Goal: Information Seeking & Learning: Learn about a topic

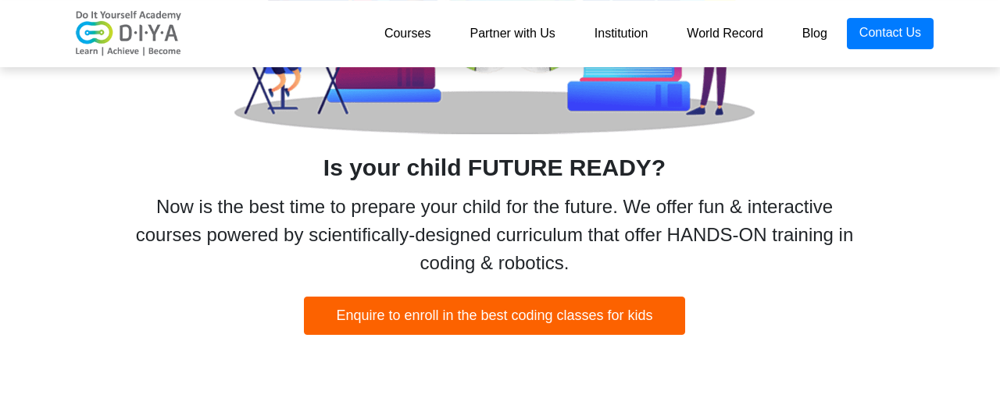
scroll to position [841, 5]
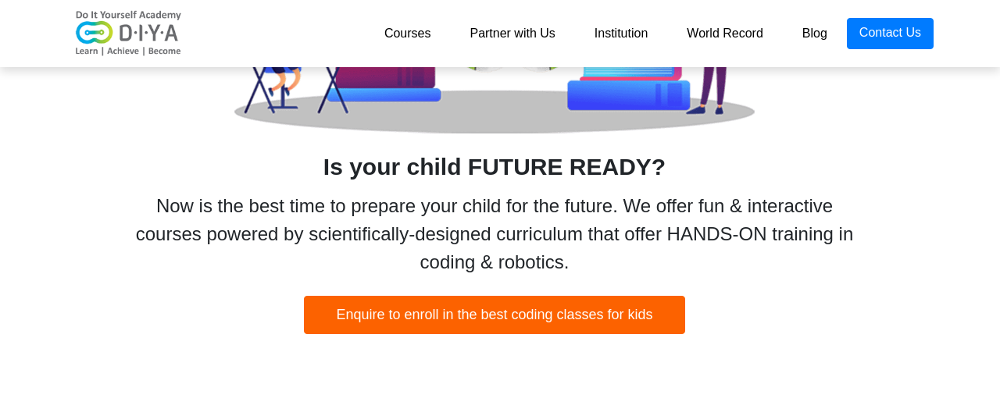
click at [525, 218] on div "Now is the best time to prepare your child for the future. We offer fun & inter…" at bounding box center [494, 234] width 742 height 84
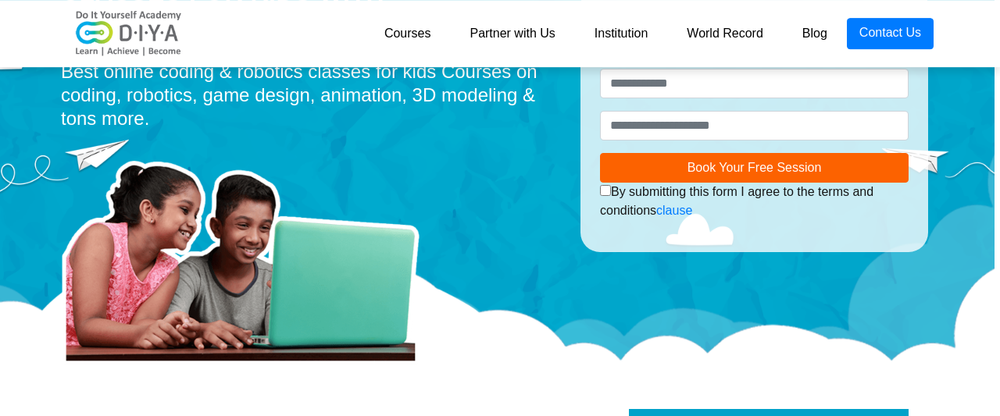
scroll to position [0, 5]
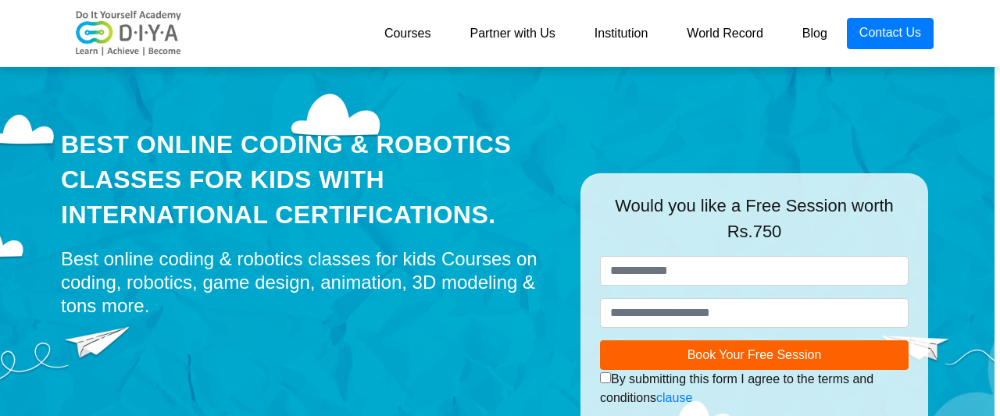
click at [400, 40] on link "Courses" at bounding box center [408, 33] width 86 height 31
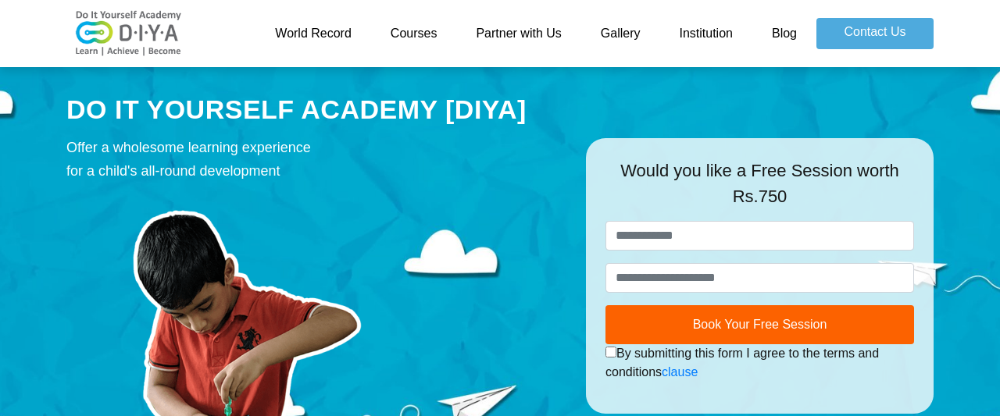
click at [423, 29] on link "Courses" at bounding box center [414, 33] width 86 height 31
click at [417, 35] on link "Courses" at bounding box center [414, 33] width 86 height 31
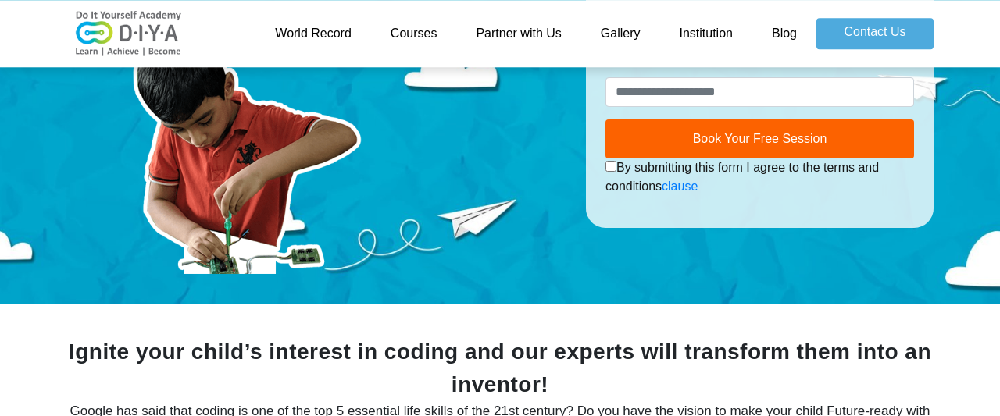
scroll to position [238, 0]
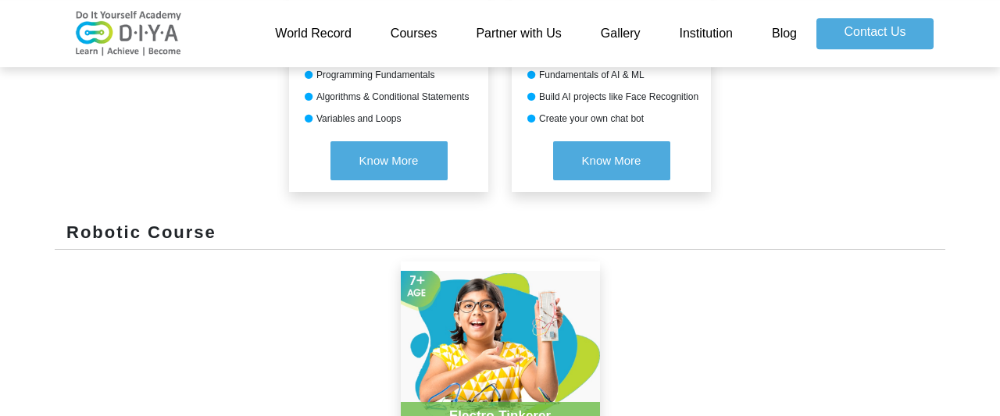
scroll to position [938, 0]
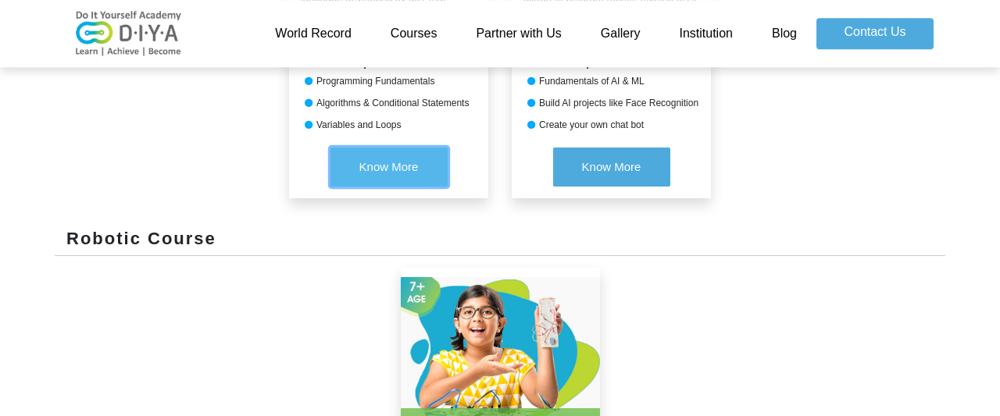
click at [387, 151] on button "Know More" at bounding box center [389, 167] width 117 height 39
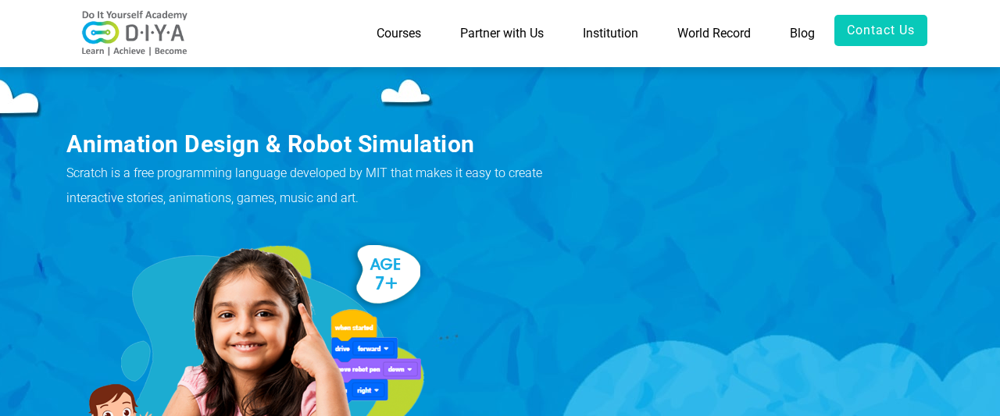
click at [323, 284] on img at bounding box center [245, 371] width 359 height 270
click at [907, 33] on link "Contact Us" at bounding box center [880, 30] width 93 height 31
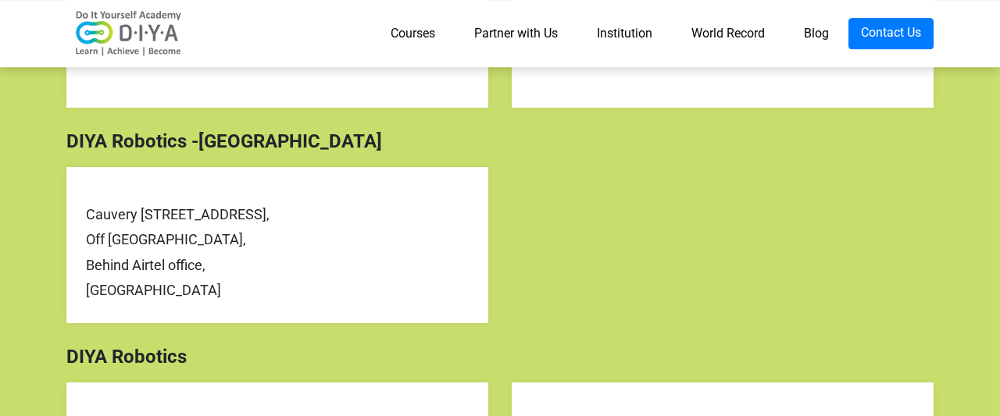
scroll to position [534, 0]
click at [860, 154] on div "DIYA Robotics -Bangalore" at bounding box center [500, 141] width 891 height 28
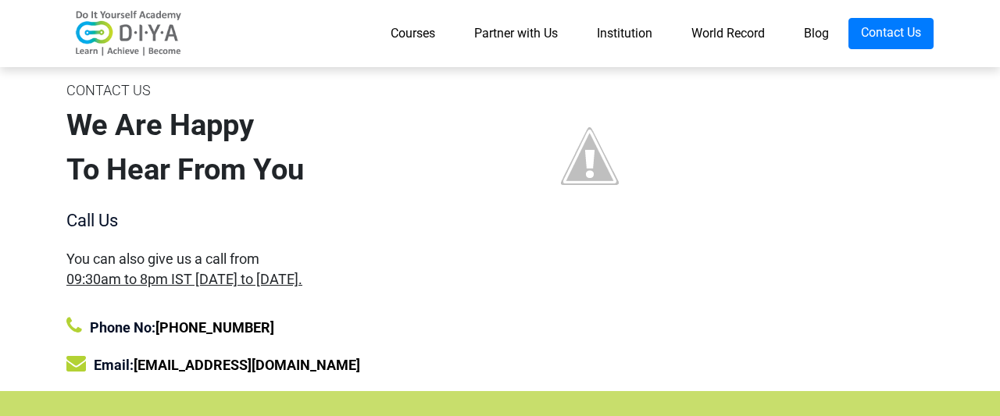
scroll to position [0, 0]
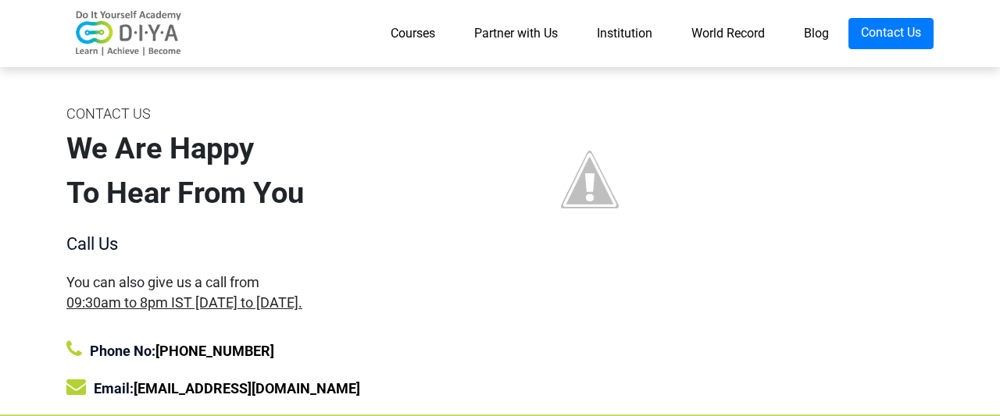
click at [621, 38] on link "Institution" at bounding box center [624, 33] width 95 height 31
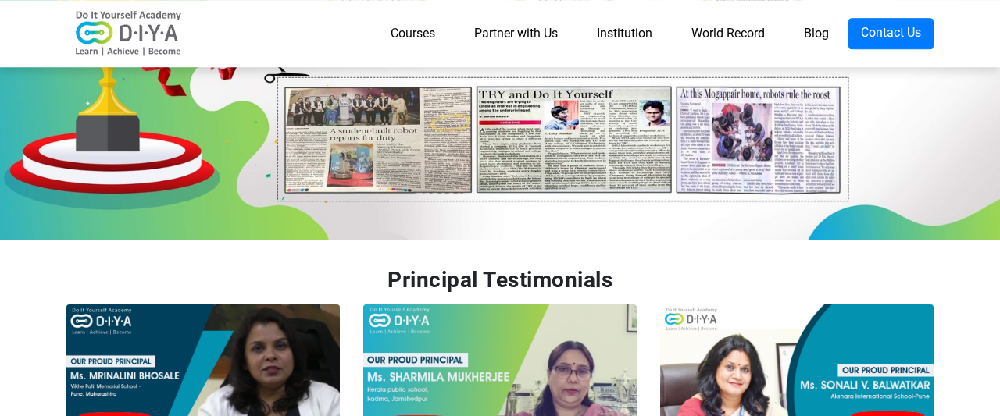
scroll to position [3360, 0]
click at [799, 305] on img at bounding box center [796, 396] width 273 height 182
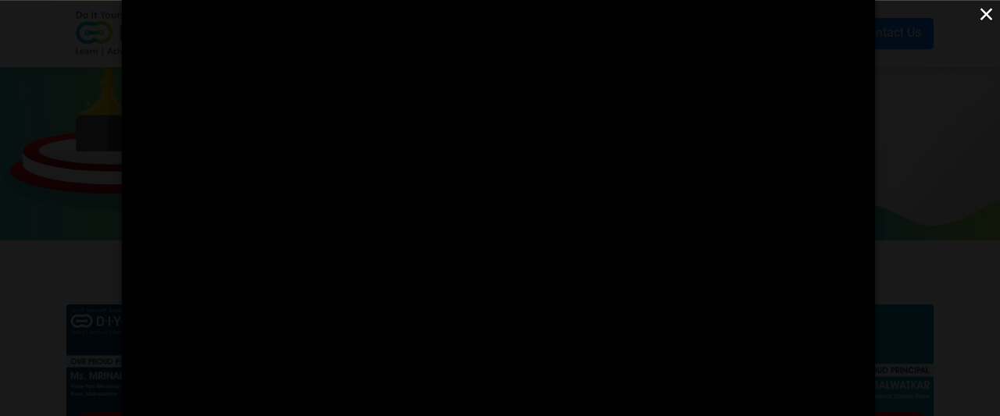
click at [985, 11] on button "×" at bounding box center [986, 13] width 27 height 27
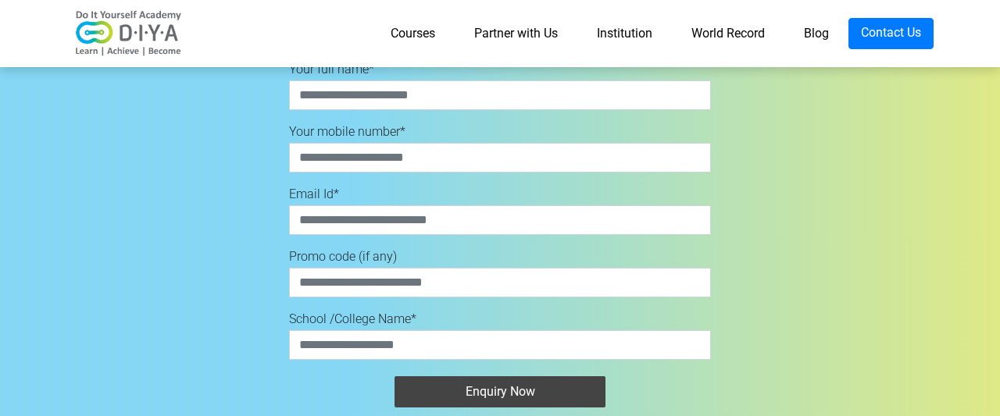
scroll to position [3925, 0]
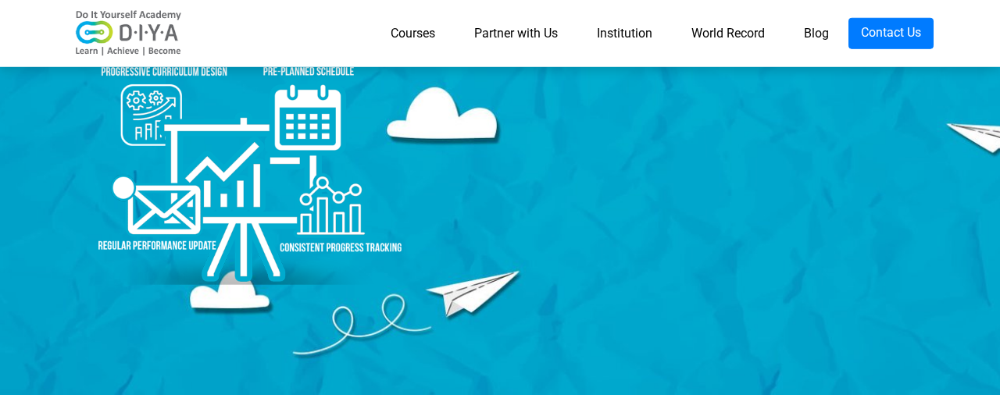
scroll to position [0, 0]
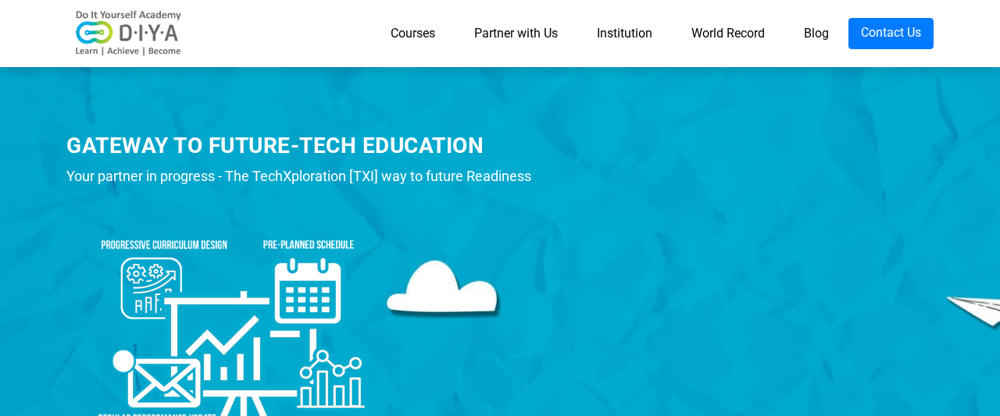
click at [418, 39] on link "Courses" at bounding box center [413, 33] width 84 height 31
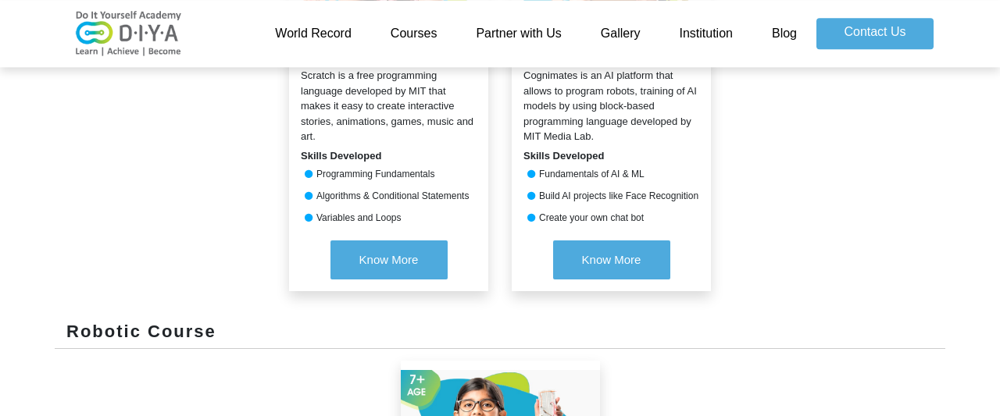
scroll to position [843, 0]
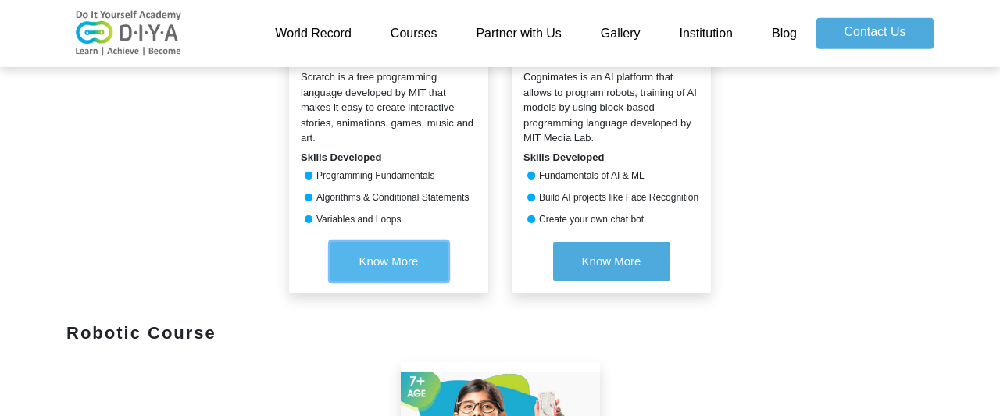
click at [383, 262] on span "Know More" at bounding box center [388, 261] width 59 height 13
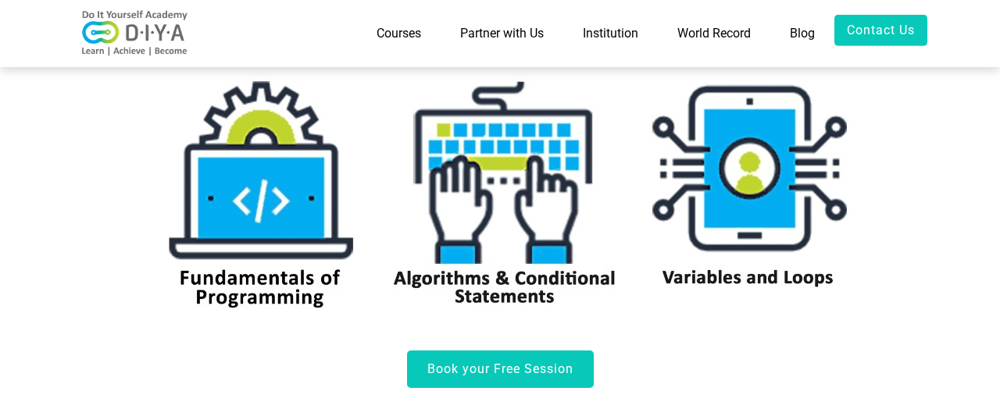
scroll to position [600, 0]
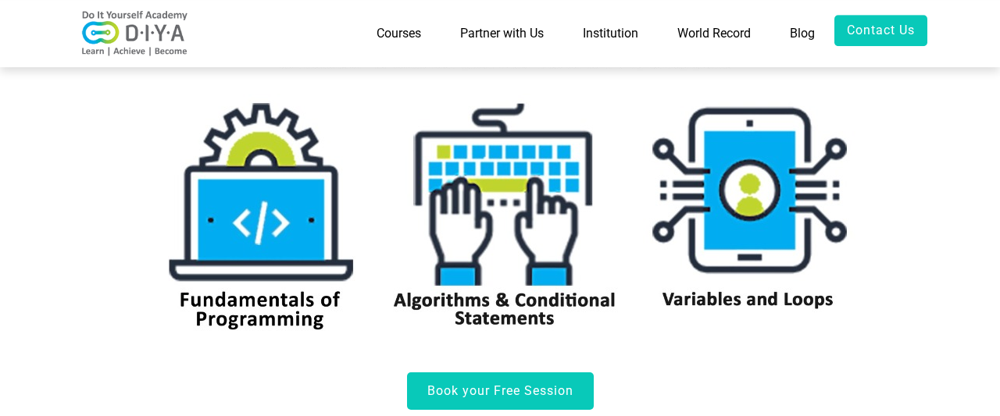
drag, startPoint x: 415, startPoint y: 232, endPoint x: 410, endPoint y: 252, distance: 20.8
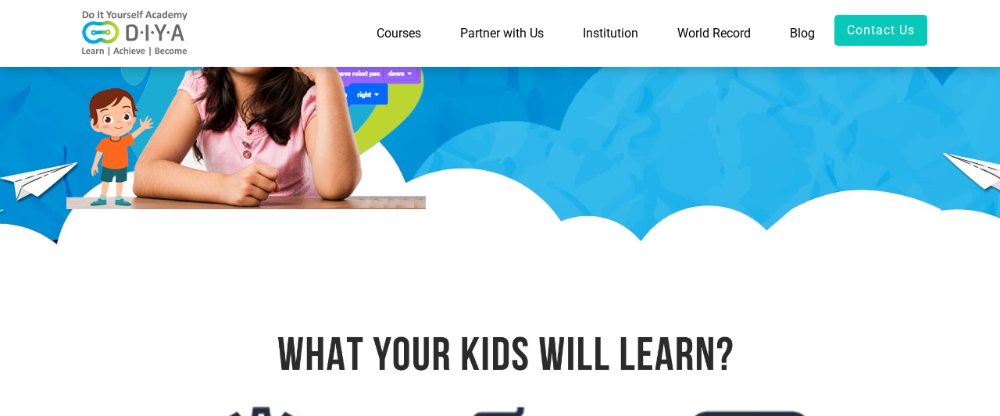
scroll to position [0, 0]
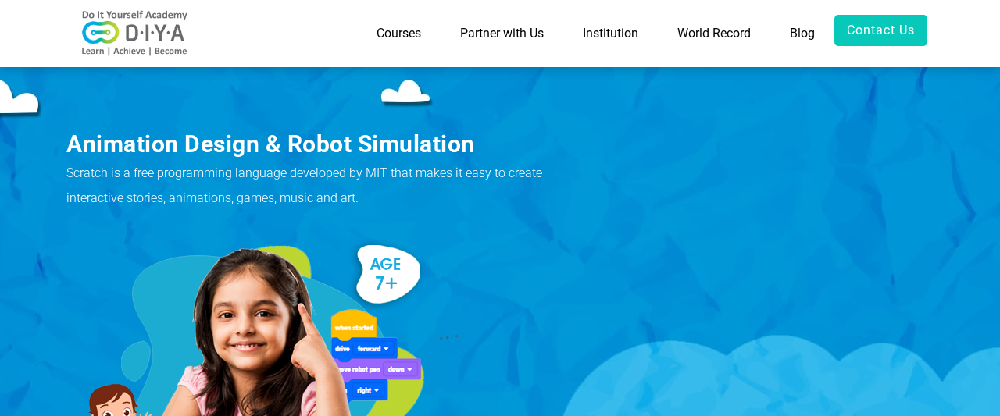
click at [412, 238] on img at bounding box center [245, 371] width 359 height 270
drag, startPoint x: 412, startPoint y: 238, endPoint x: 400, endPoint y: 266, distance: 31.2
click at [400, 266] on img at bounding box center [245, 371] width 359 height 270
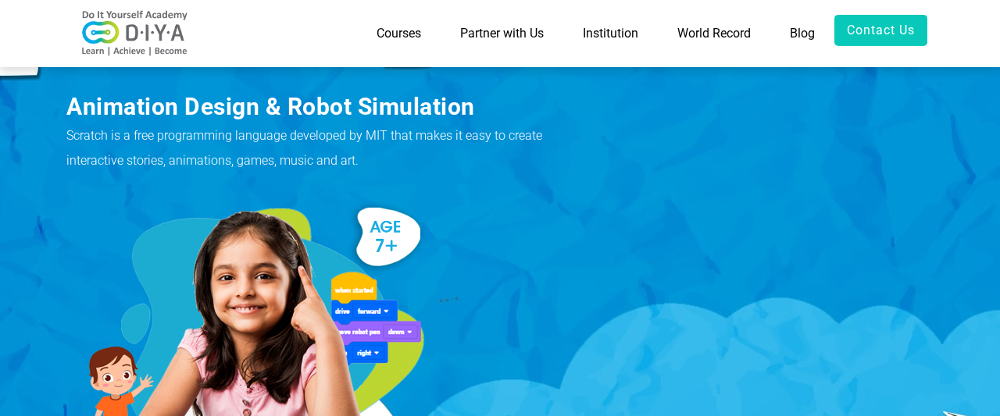
scroll to position [34, 0]
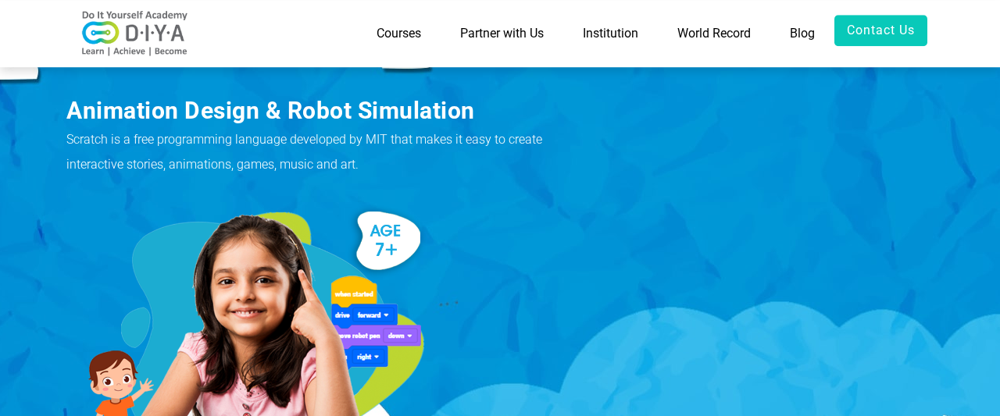
click at [527, 252] on div at bounding box center [314, 334] width 496 height 299
